Goal: Use online tool/utility: Use online tool/utility

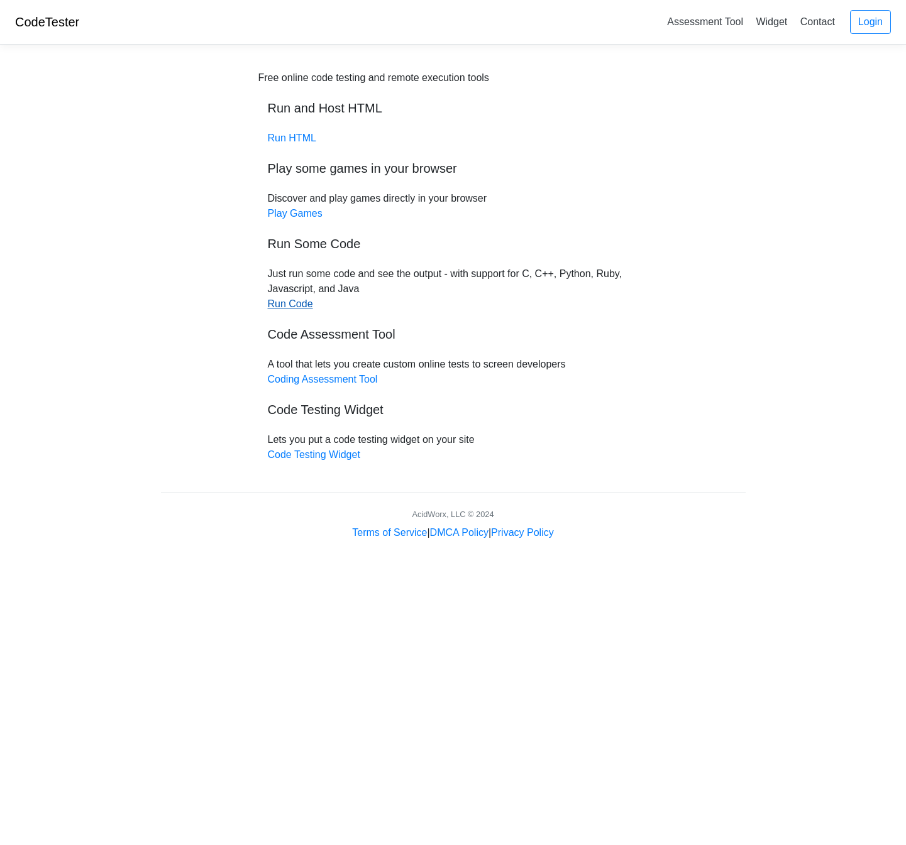
click at [285, 300] on link "Run Code" at bounding box center [290, 304] width 45 height 11
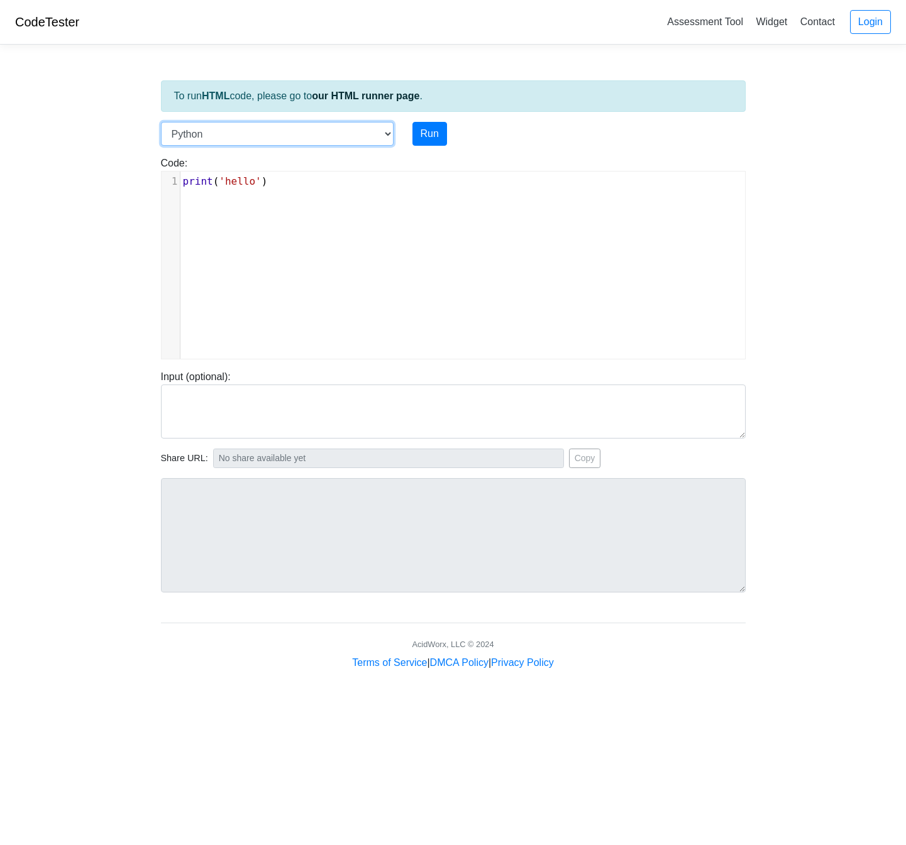
click at [364, 138] on select "C C++ Go Java Javascript Python Ruby" at bounding box center [277, 134] width 233 height 24
select select "c"
click at [251, 274] on div "xxxxxxxxxx 1 #include < stdio . h > 2 int main () { 3 printf ( "hello" ); 4 ret…" at bounding box center [463, 275] width 602 height 206
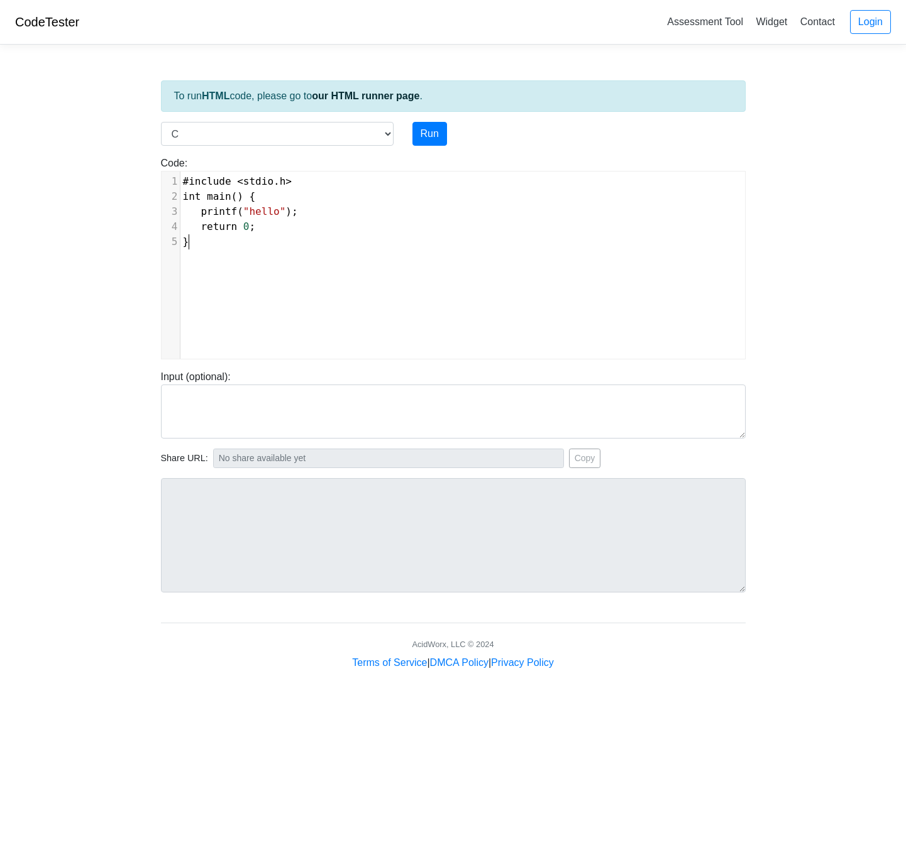
click at [251, 274] on div "xxxxxxxxxx 1 #include < stdio . h > 2 int main () { 3 printf ( "hello" ); 4 ret…" at bounding box center [463, 275] width 602 height 206
type textarea "#include <stdio.h> int main() { printf("hello"); return 0; }"
click at [447, 134] on div "Run" at bounding box center [478, 134] width 151 height 24
click at [436, 134] on button "Run" at bounding box center [429, 134] width 35 height 24
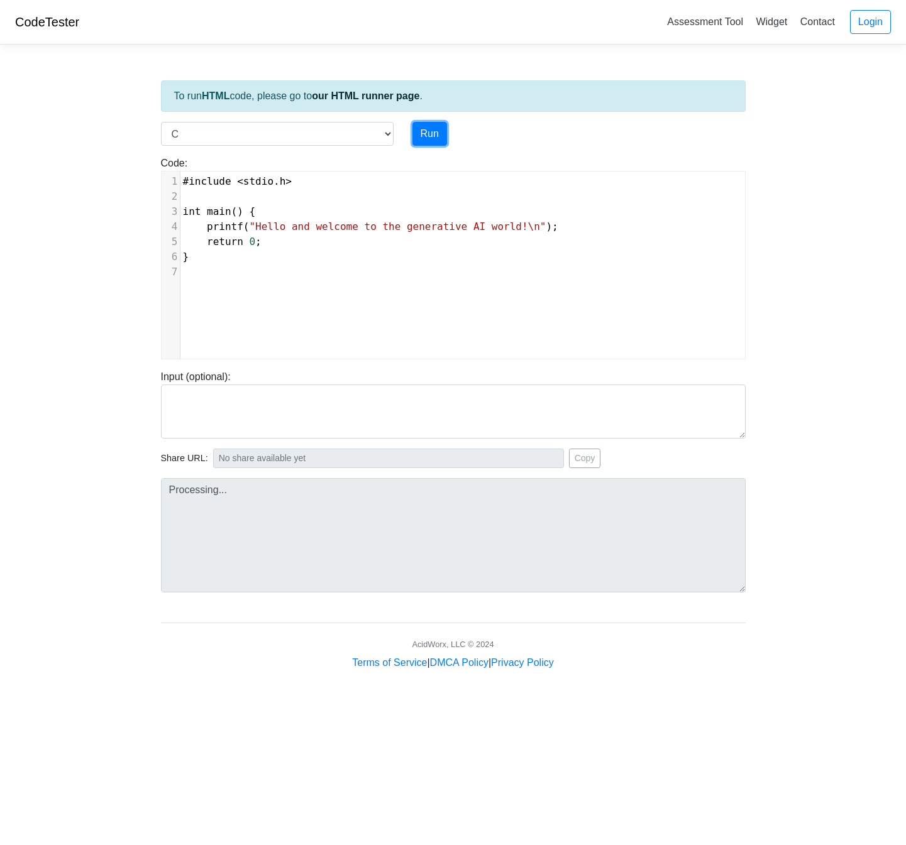
type input "[URL][DOMAIN_NAME]"
type textarea "Stdout: Hello and welcome to the generative AI world!"
click at [345, 140] on select "C C++ Go Java Javascript Python Ruby" at bounding box center [277, 134] width 233 height 24
select select "javascript"
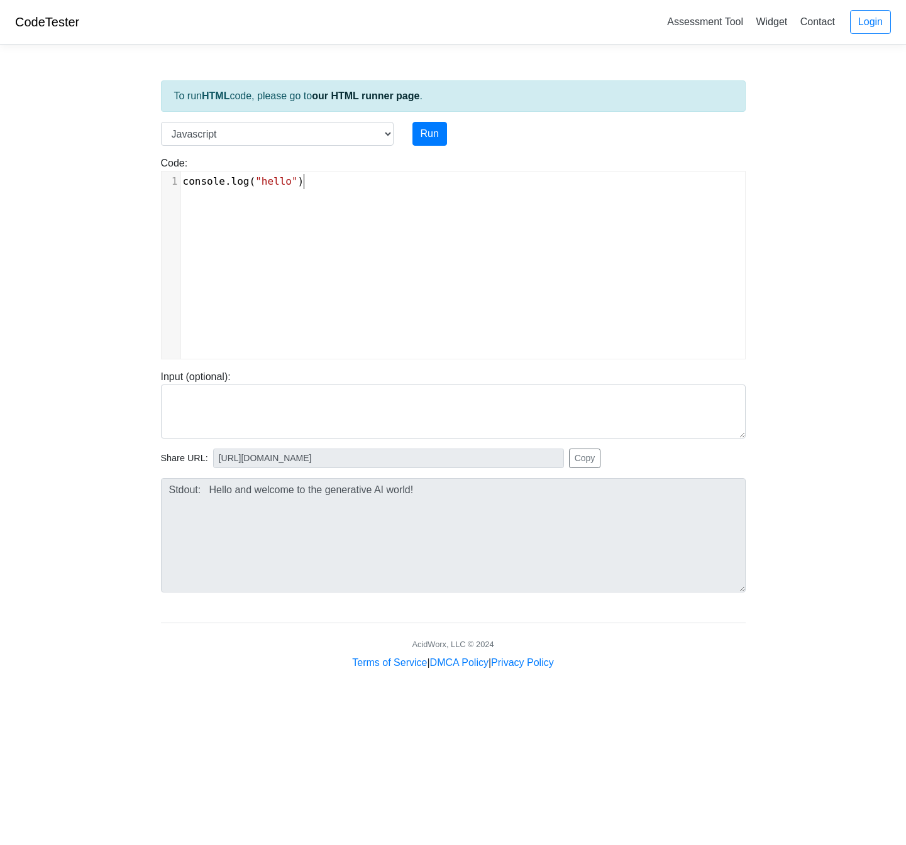
click at [282, 258] on div "xxxxxxxxxx 1 console . log ( "hello" )" at bounding box center [463, 275] width 602 height 206
type textarea "console.log("hello")"
